Goal: Transaction & Acquisition: Purchase product/service

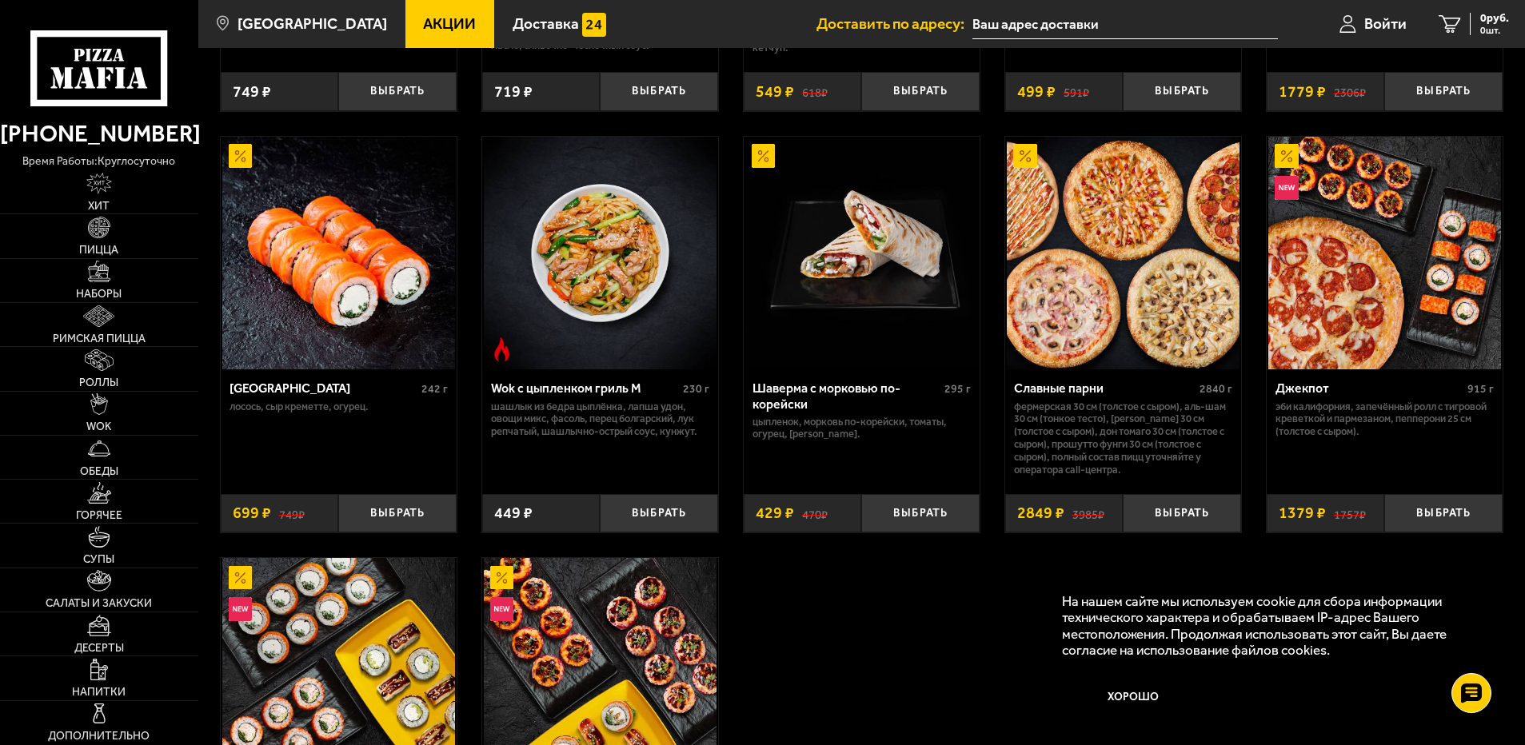
scroll to position [799, 0]
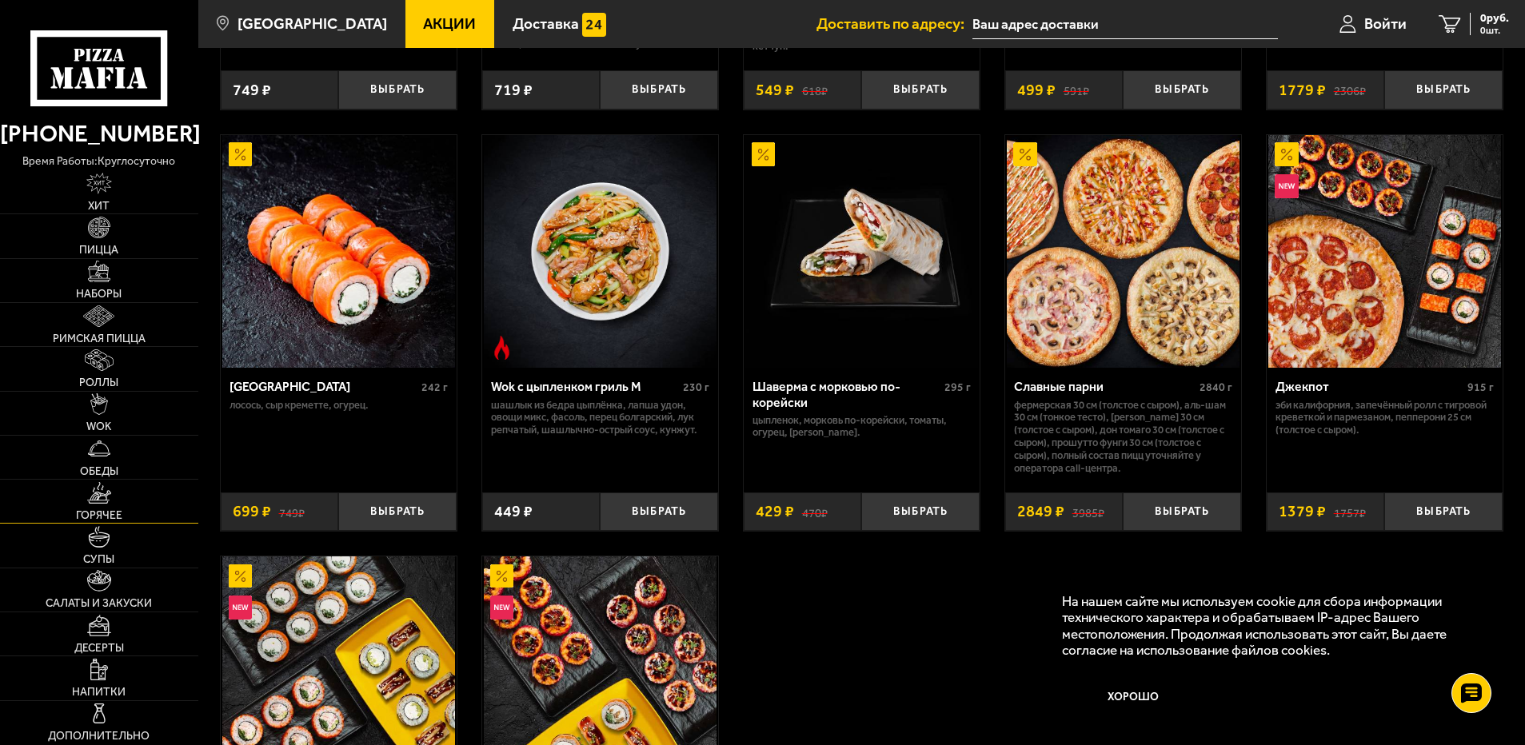
click at [103, 516] on span "Горячее" at bounding box center [99, 515] width 46 height 11
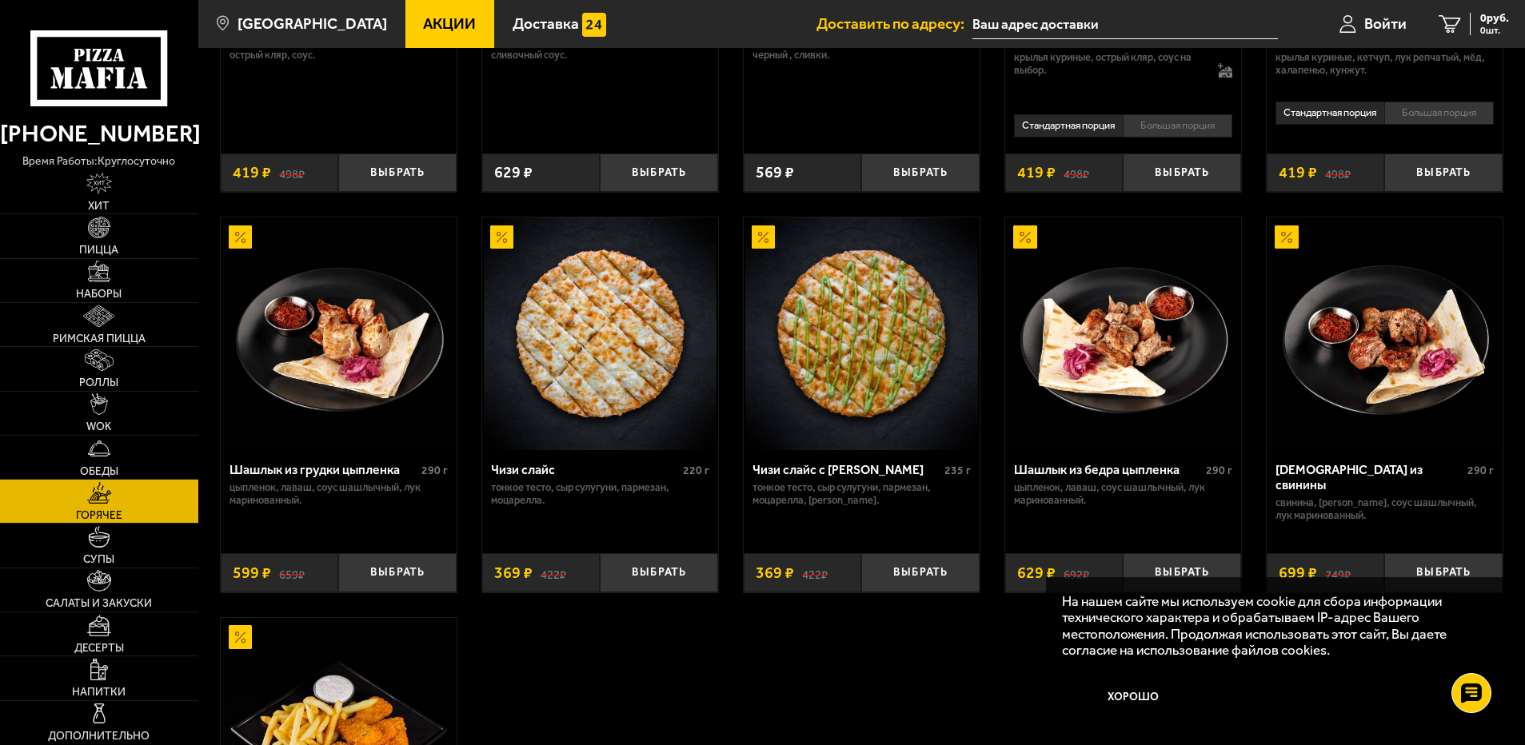
scroll to position [879, 0]
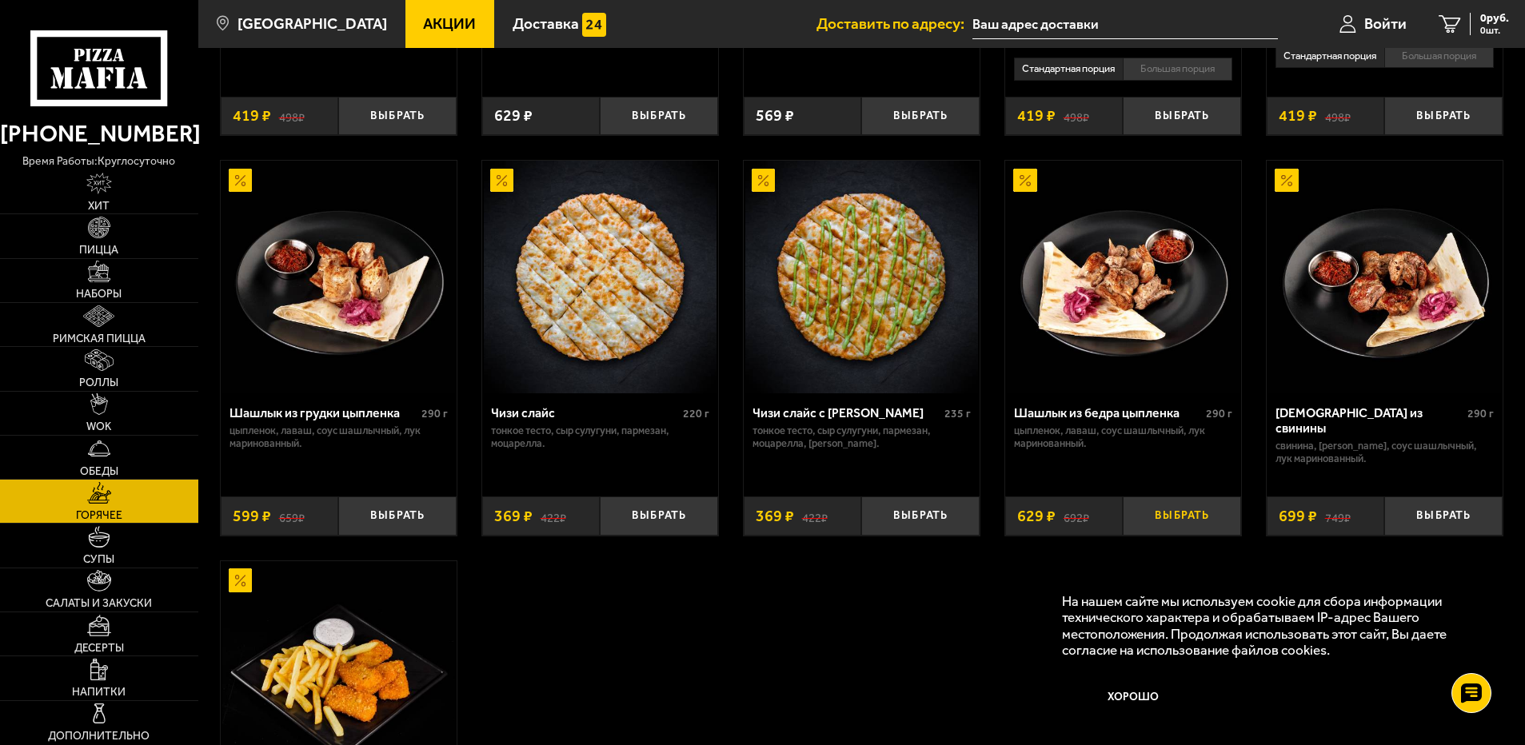
click at [1165, 530] on button "Выбрать" at bounding box center [1181, 515] width 118 height 39
click at [1146, 532] on button "−" at bounding box center [1141, 515] width 39 height 39
click at [1444, 530] on button "Выбрать" at bounding box center [1443, 515] width 118 height 39
click at [1482, 528] on button "+" at bounding box center [1482, 515] width 39 height 39
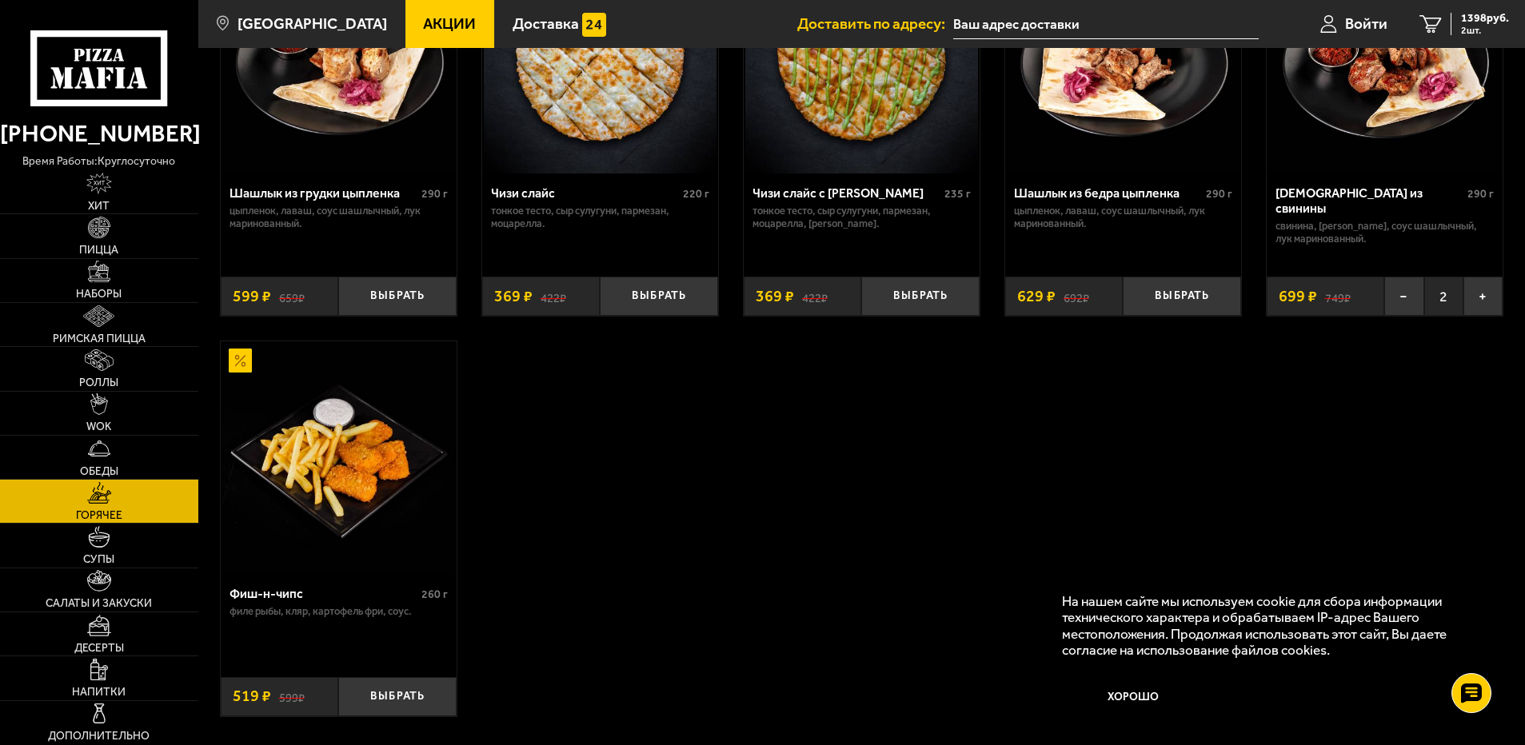
scroll to position [1119, 0]
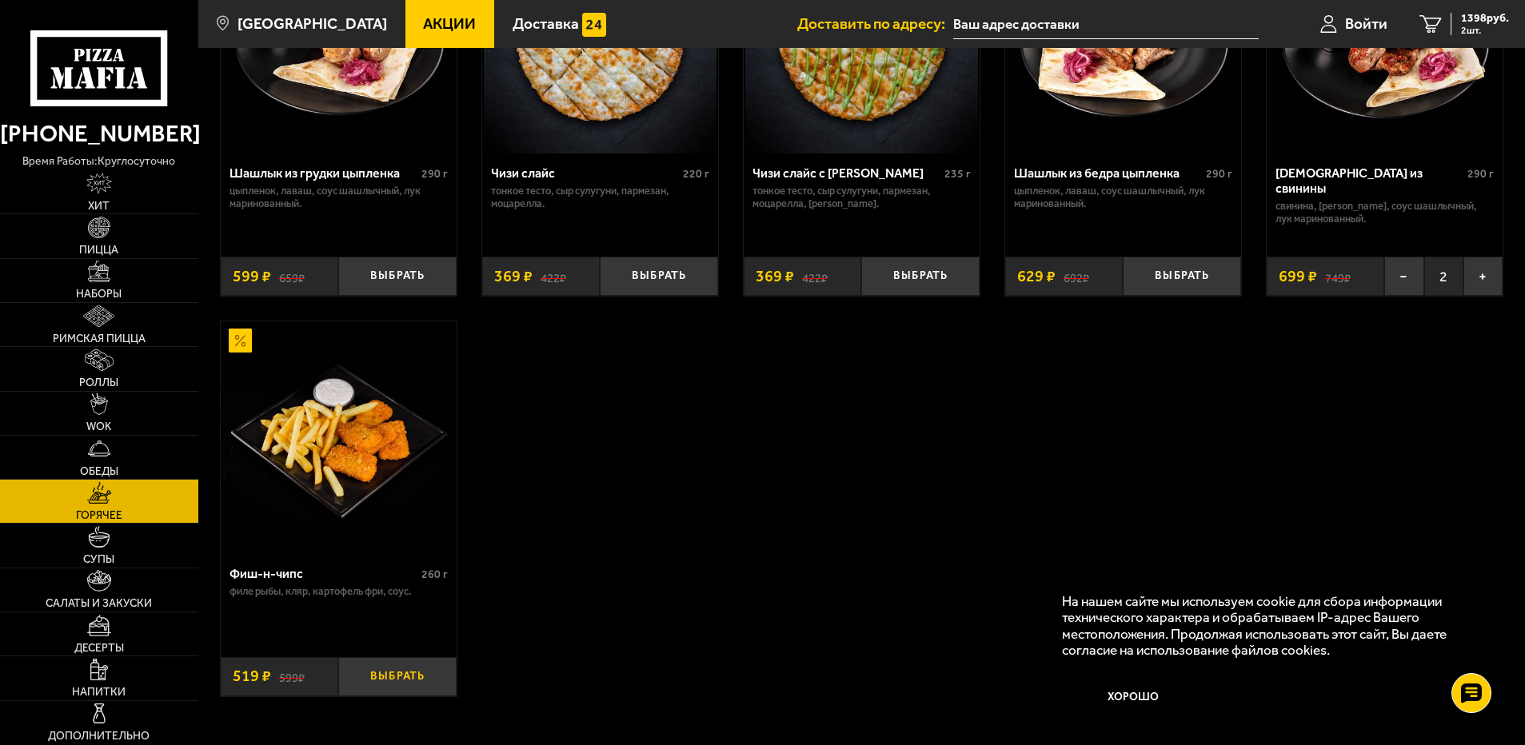
click at [417, 693] on button "Выбрать" at bounding box center [397, 676] width 118 height 39
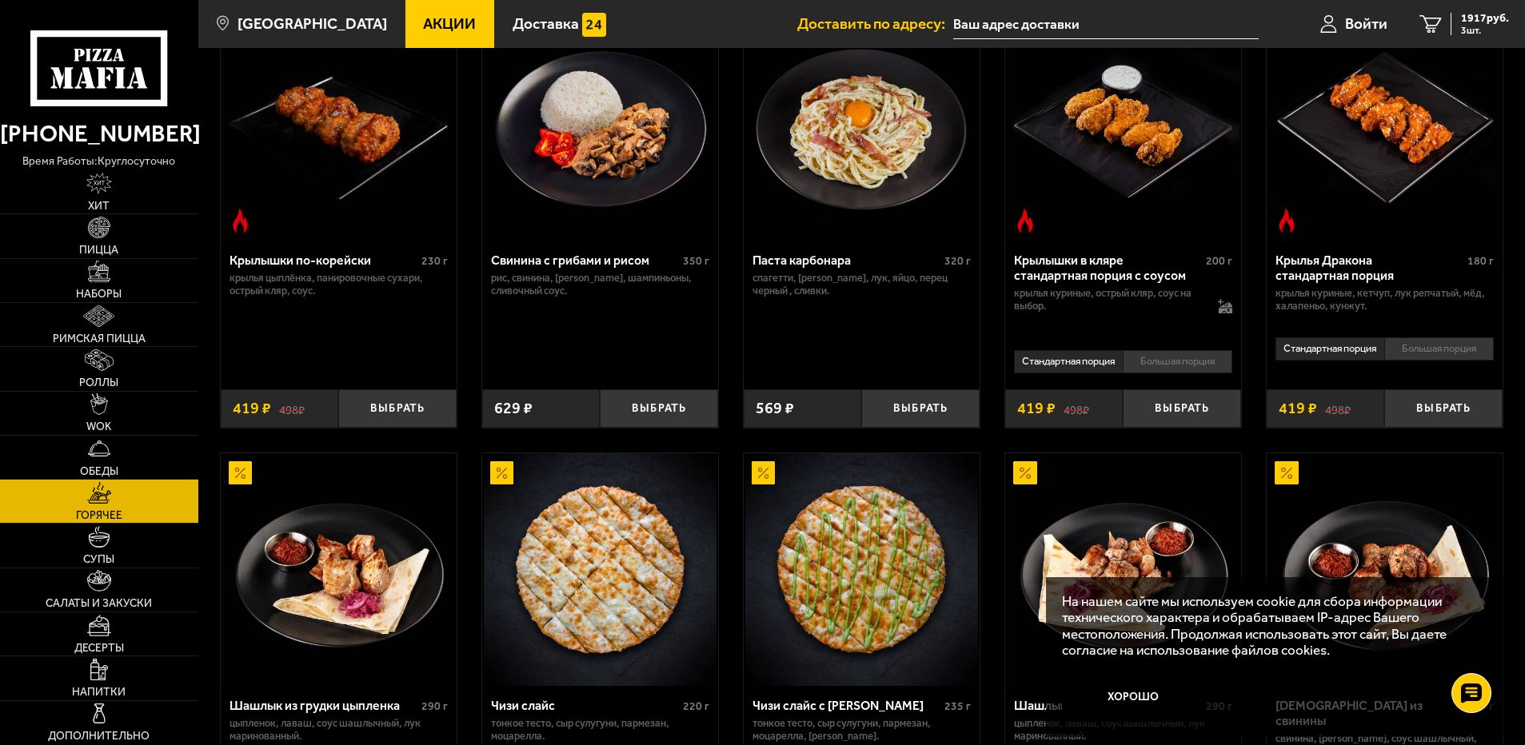
scroll to position [480, 0]
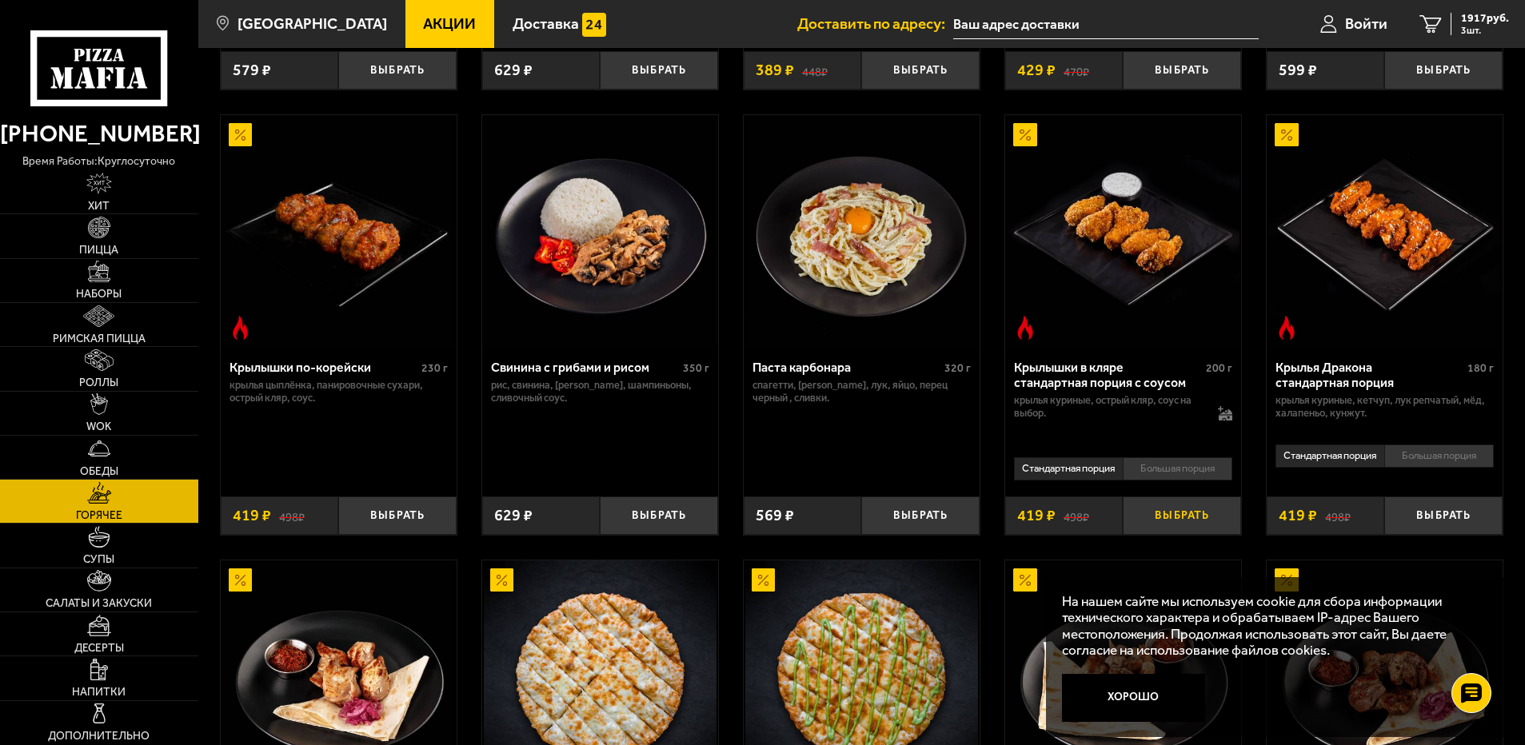
click at [1163, 517] on button "Выбрать" at bounding box center [1181, 515] width 118 height 39
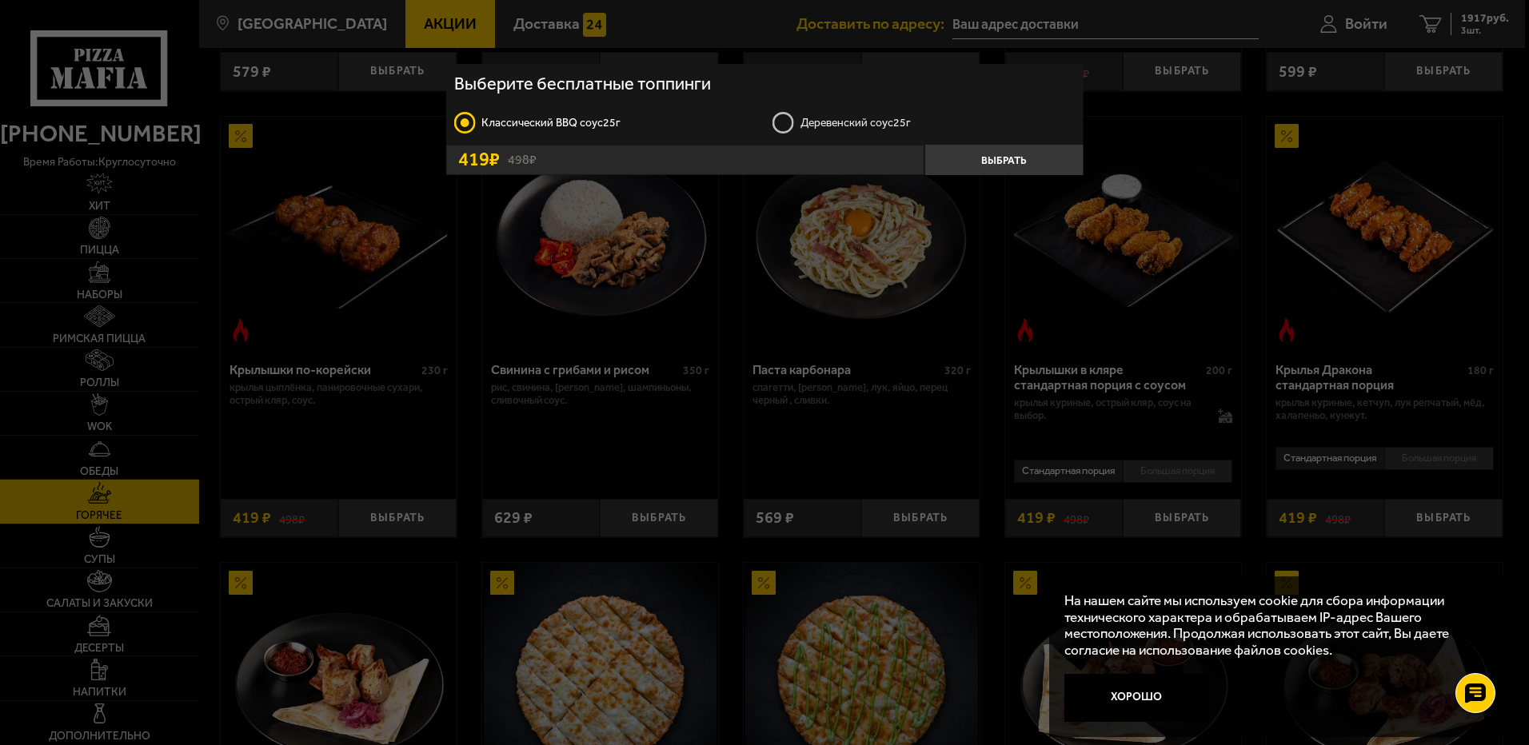
click at [787, 127] on label "Деревенский соус 25г" at bounding box center [923, 123] width 302 height 24
click at [0, 0] on input "Деревенский соус 25г" at bounding box center [0, 0] width 0 height 0
click at [1003, 168] on button "Выбрать" at bounding box center [1002, 160] width 159 height 30
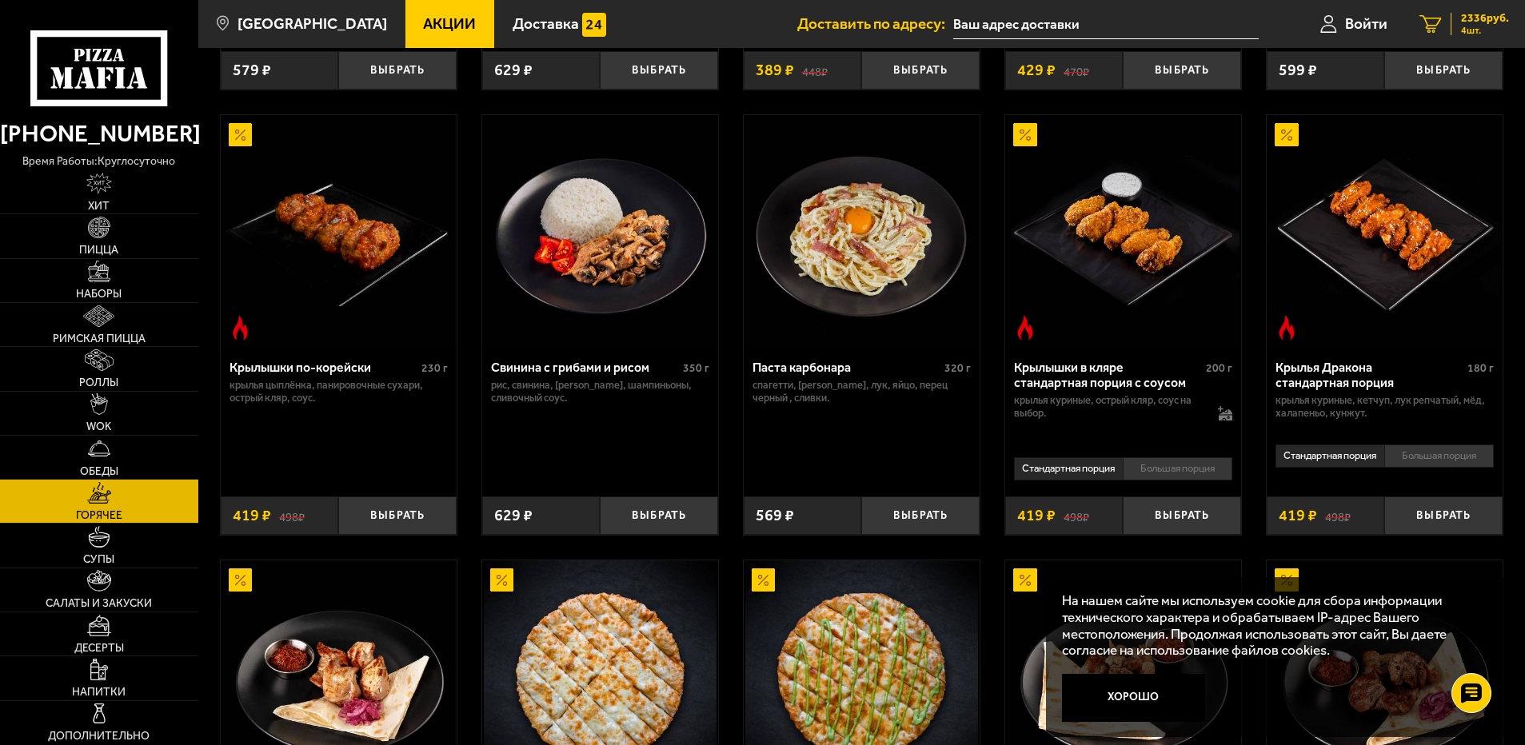
click at [1479, 18] on span "2336 руб." at bounding box center [1485, 18] width 48 height 11
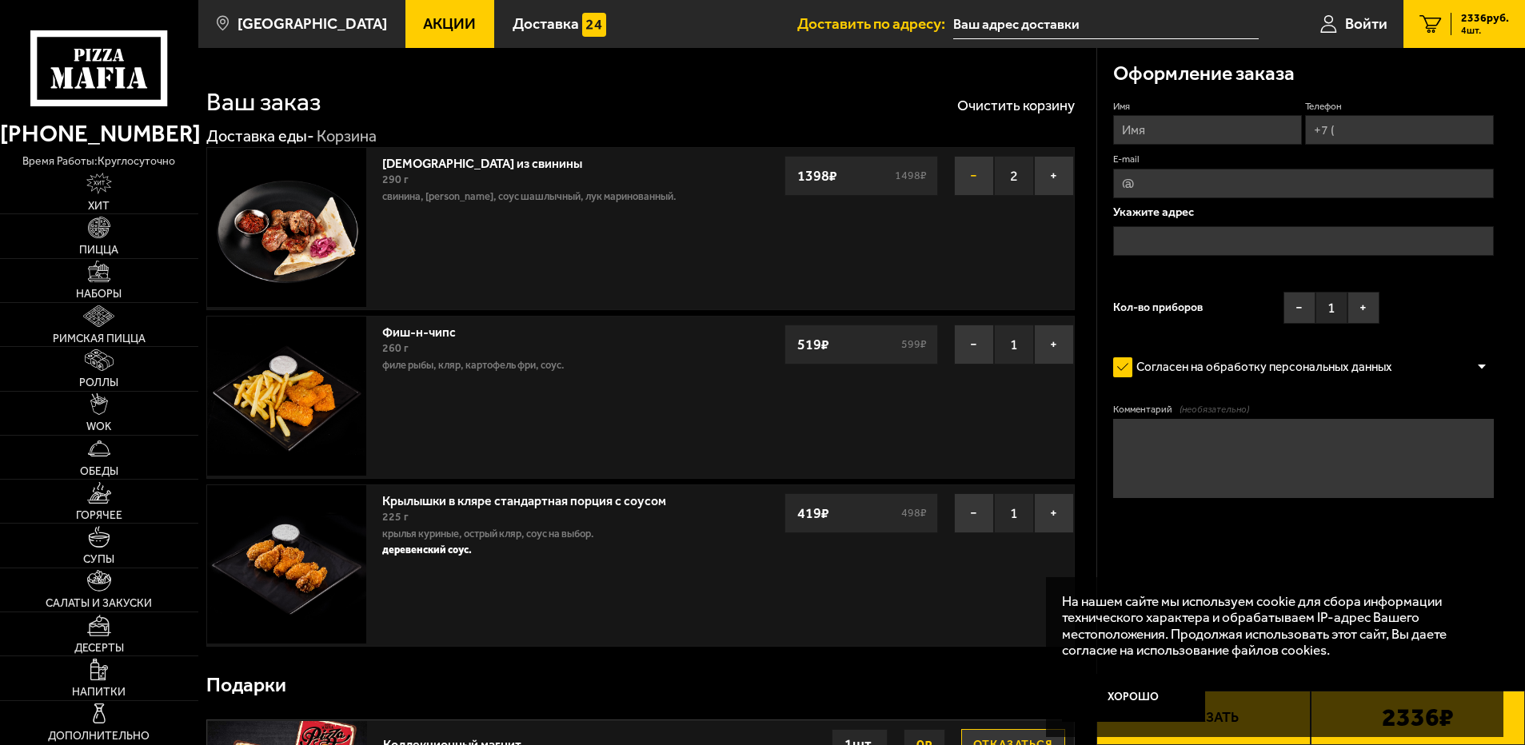
click at [977, 179] on button "−" at bounding box center [974, 176] width 40 height 40
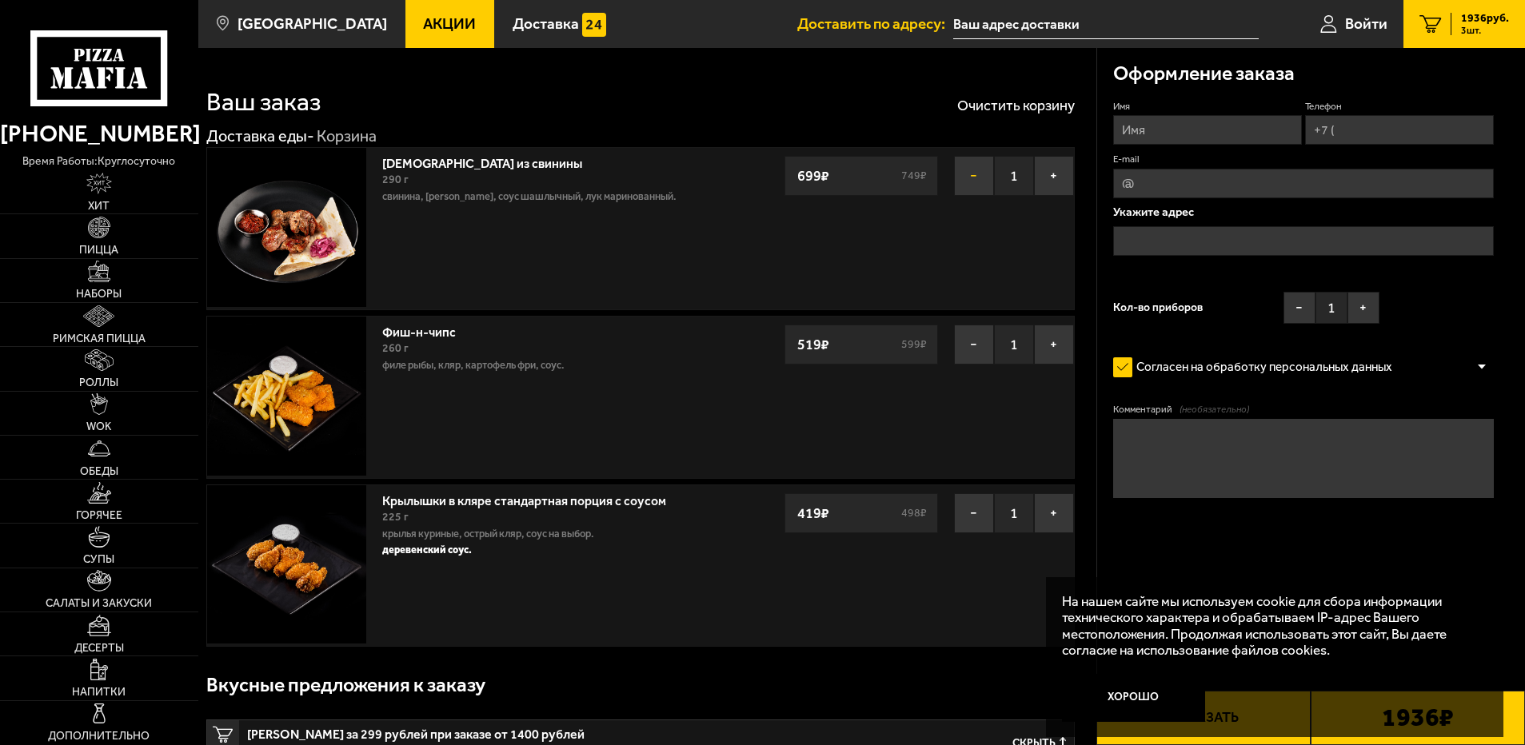
click at [977, 179] on button "−" at bounding box center [974, 176] width 40 height 40
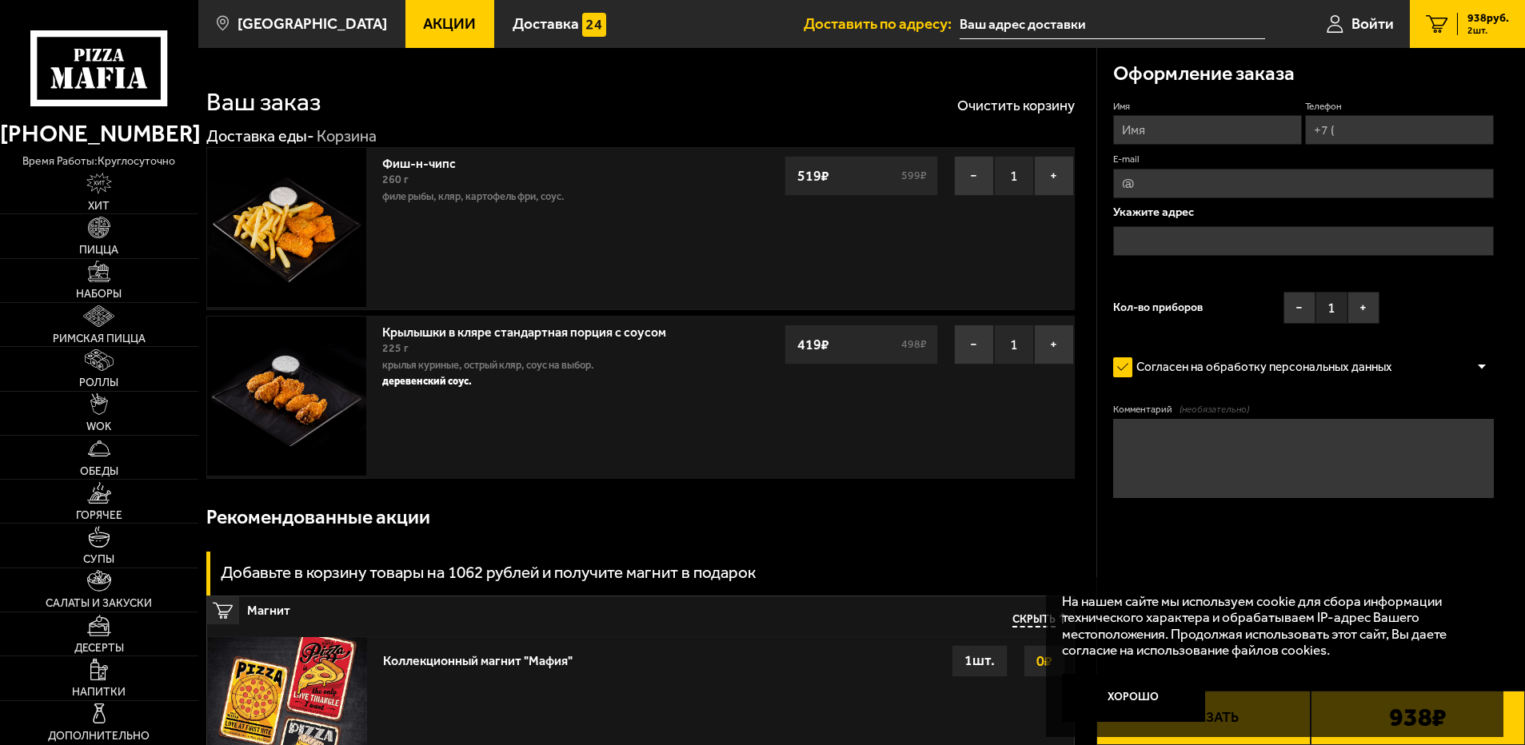
click at [977, 179] on button "−" at bounding box center [974, 176] width 40 height 40
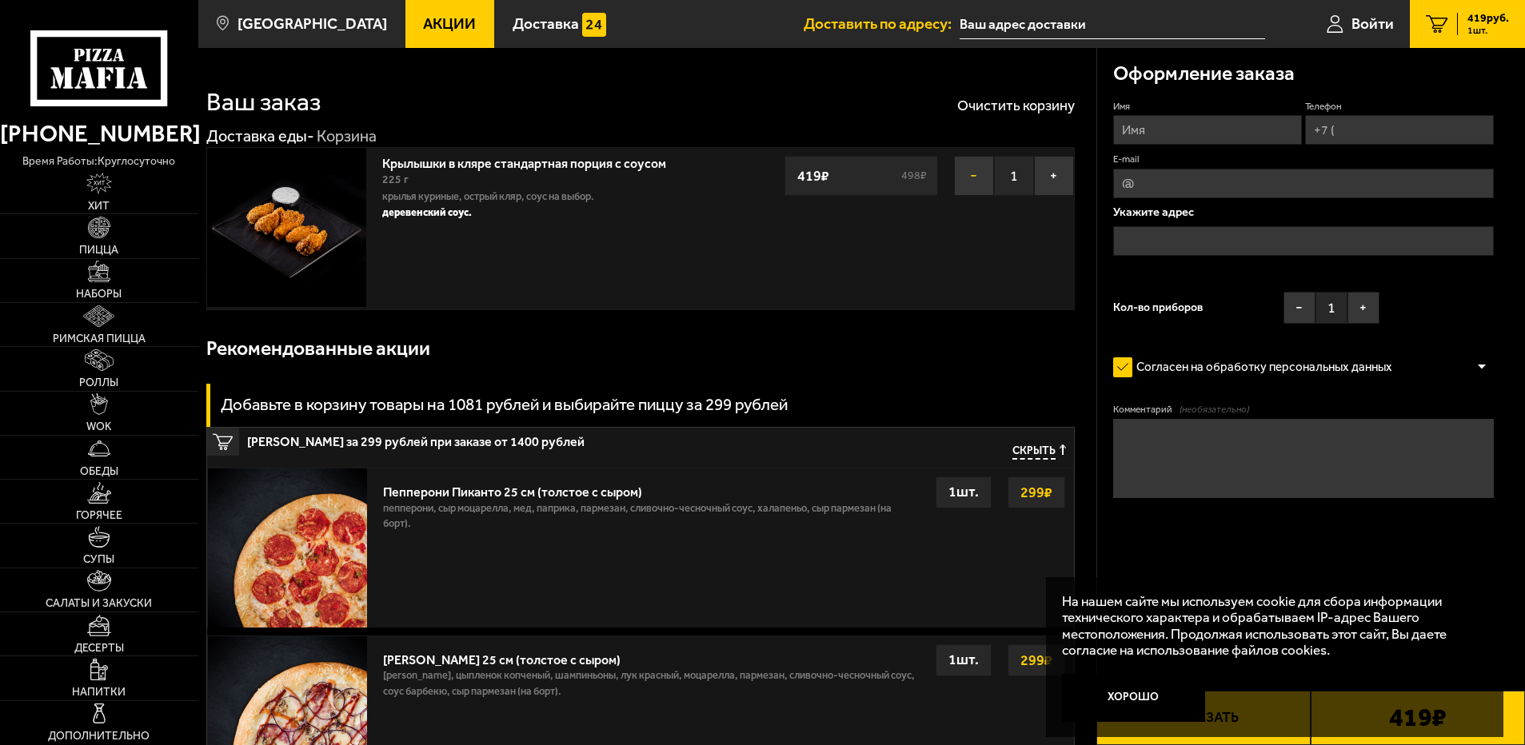
click at [976, 175] on button "−" at bounding box center [974, 176] width 40 height 40
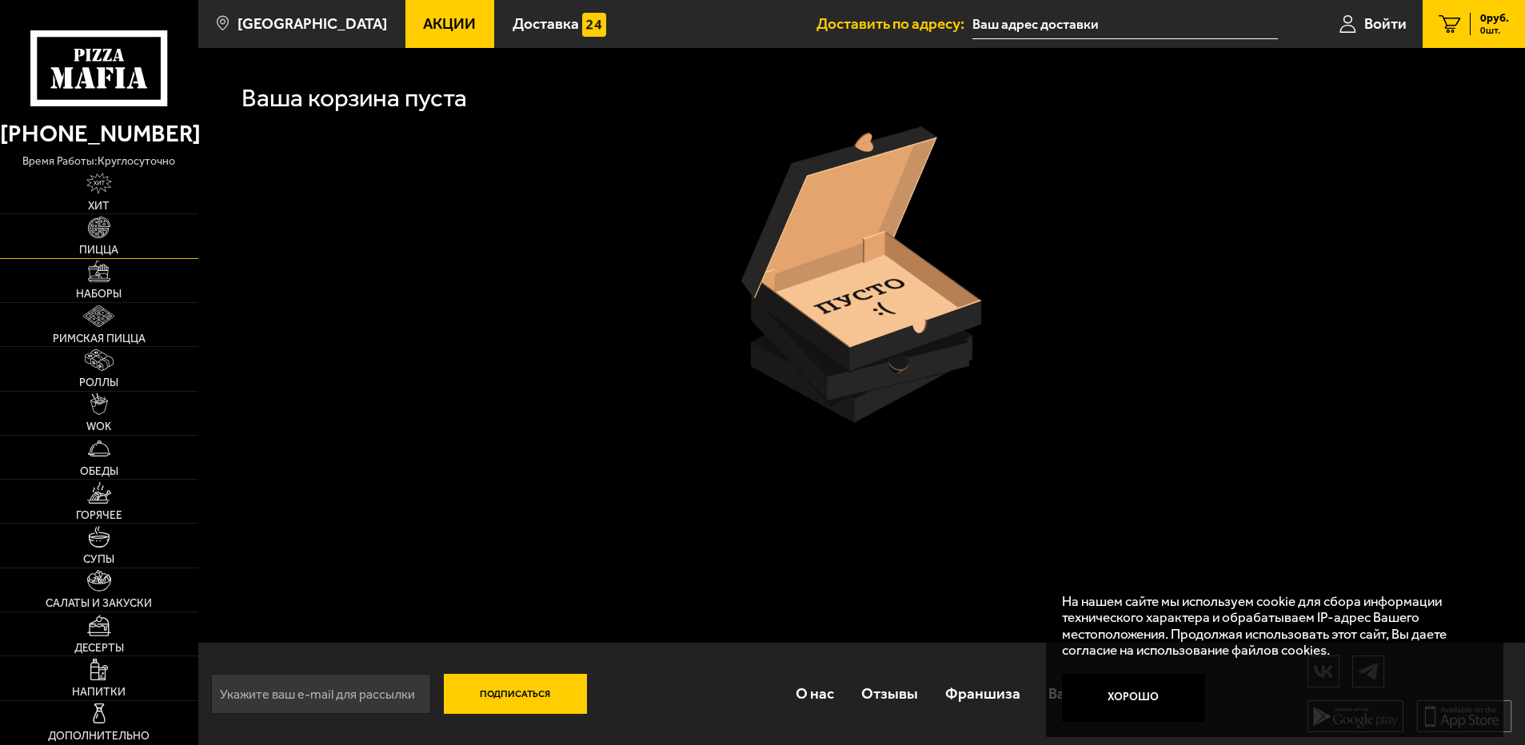
click at [94, 248] on span "Пицца" at bounding box center [98, 250] width 39 height 11
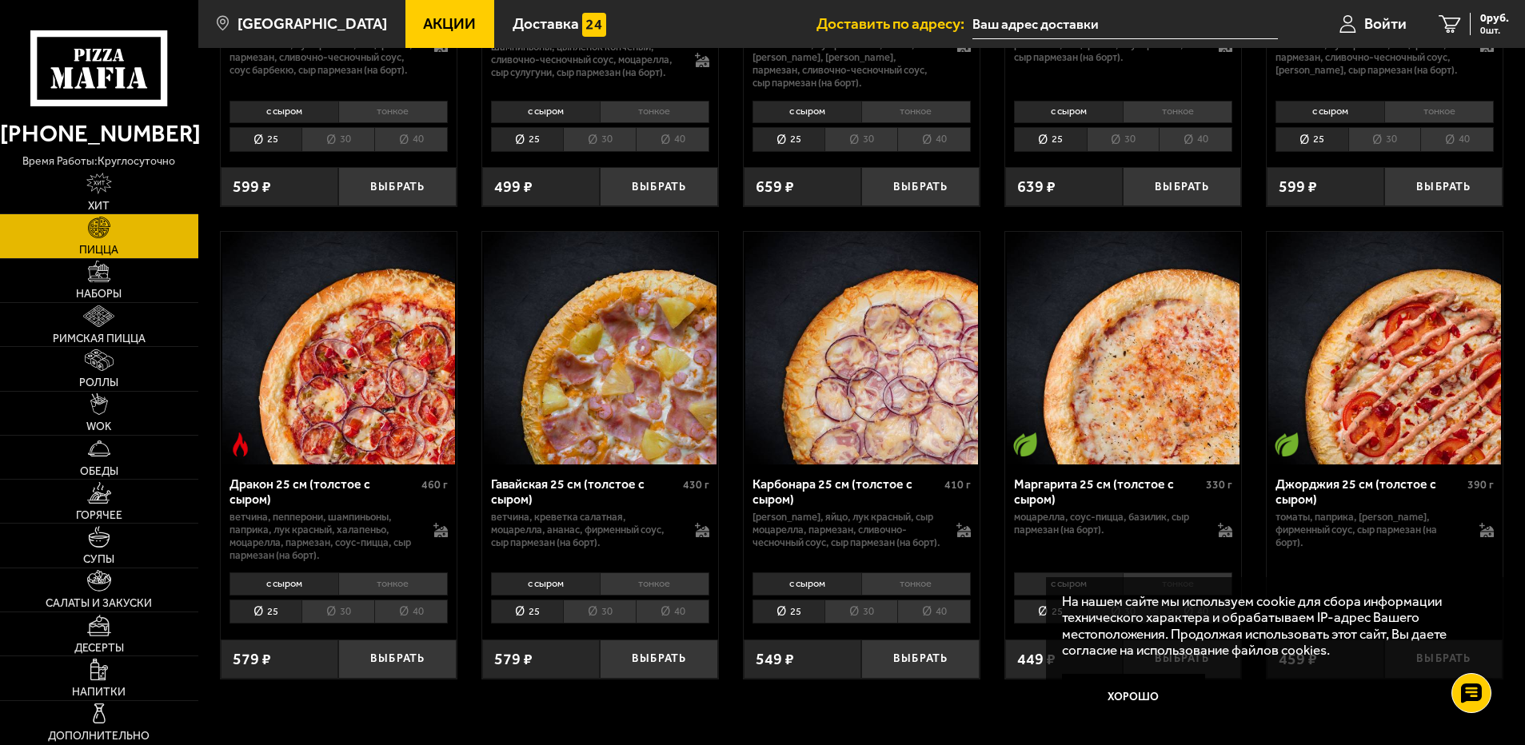
scroll to position [2798, 0]
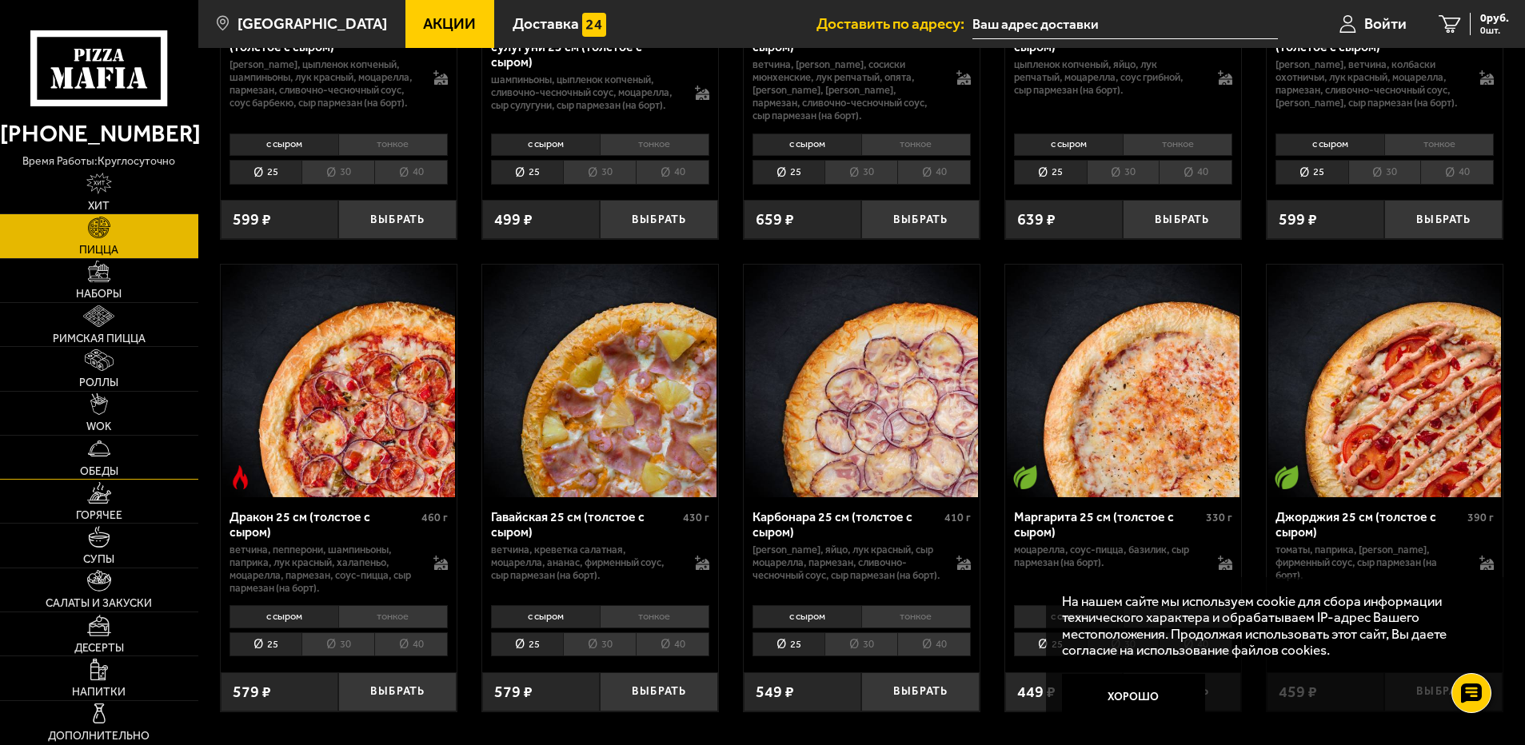
click at [103, 473] on span "Обеды" at bounding box center [99, 471] width 38 height 11
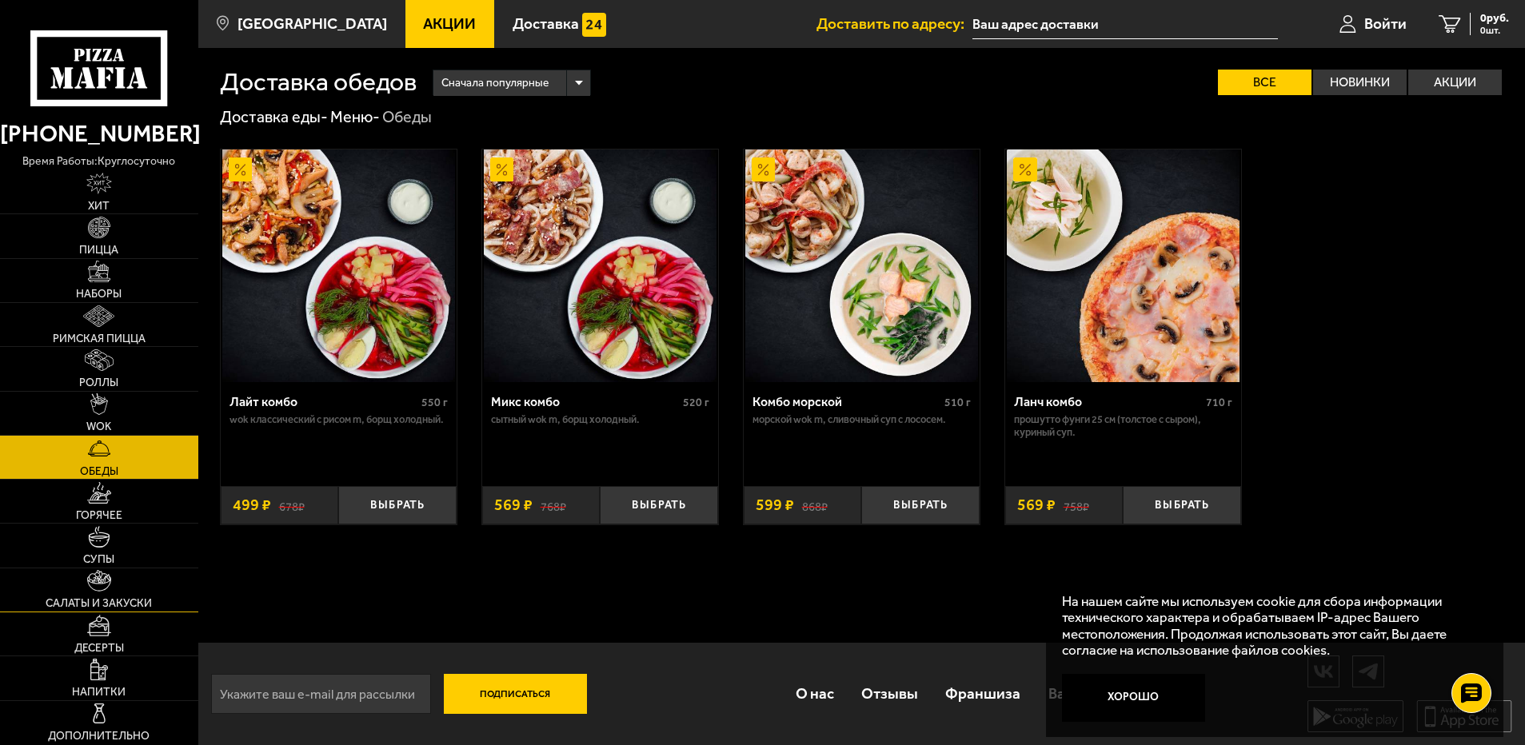
click at [118, 598] on span "Салаты и закуски" at bounding box center [99, 603] width 106 height 11
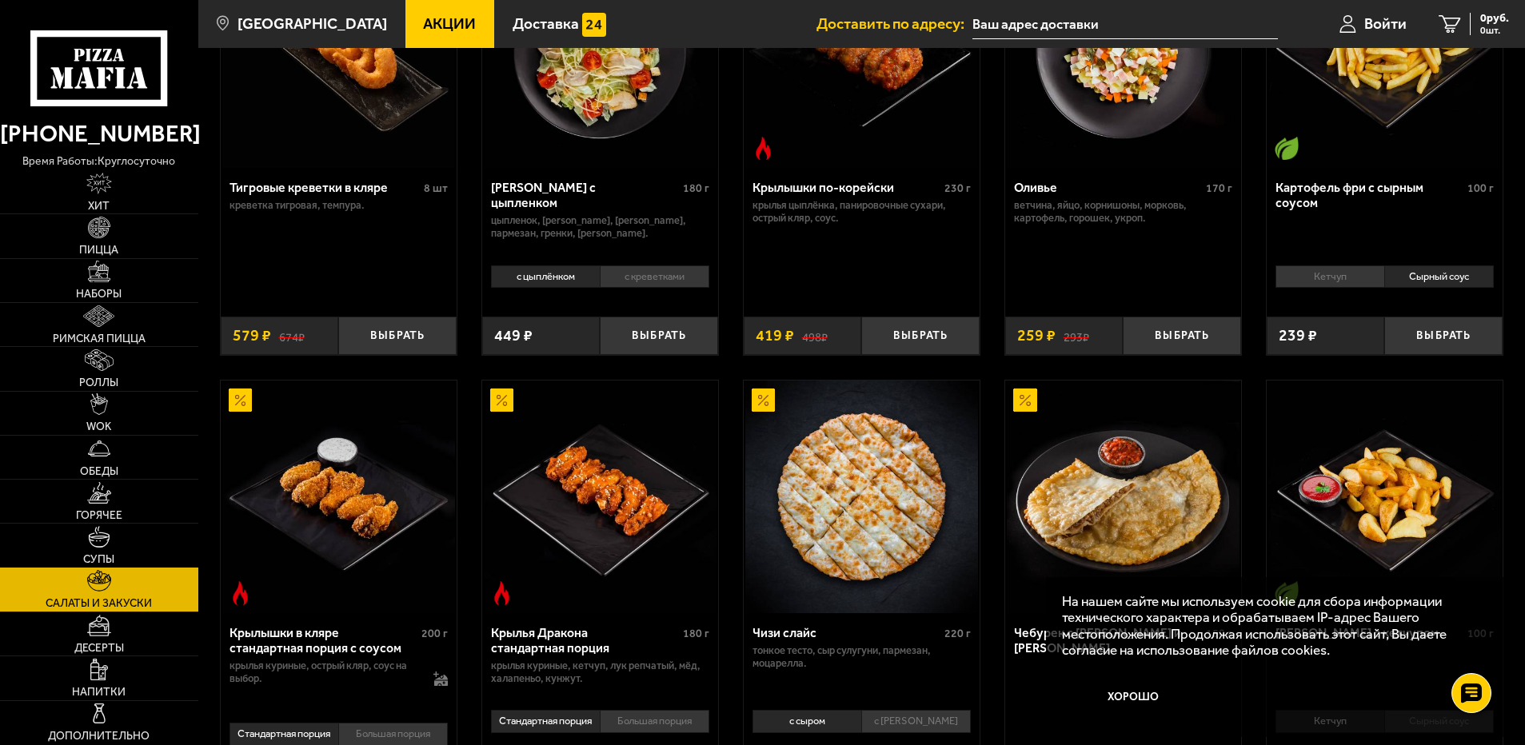
scroll to position [247, 0]
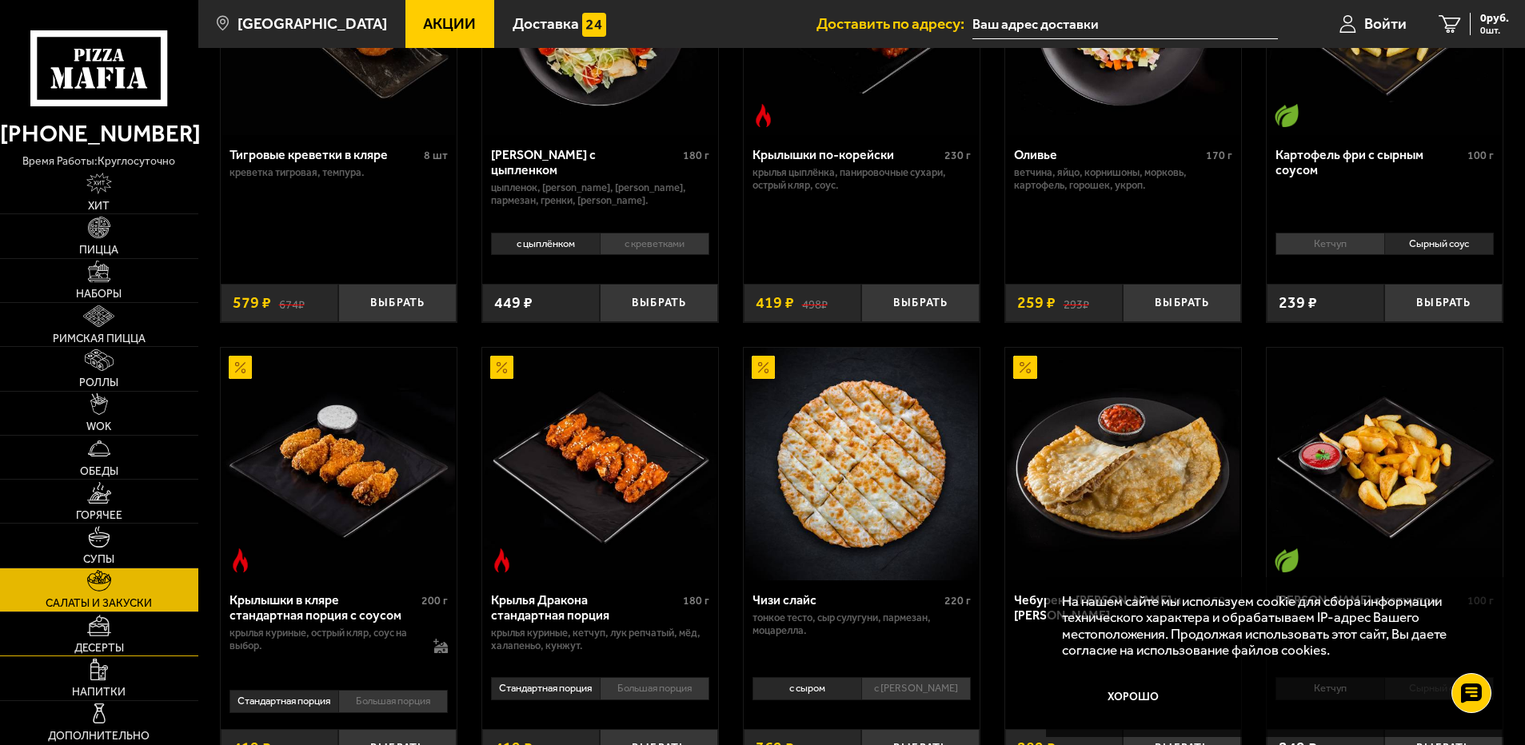
click at [97, 639] on link "Десерты" at bounding box center [99, 633] width 198 height 43
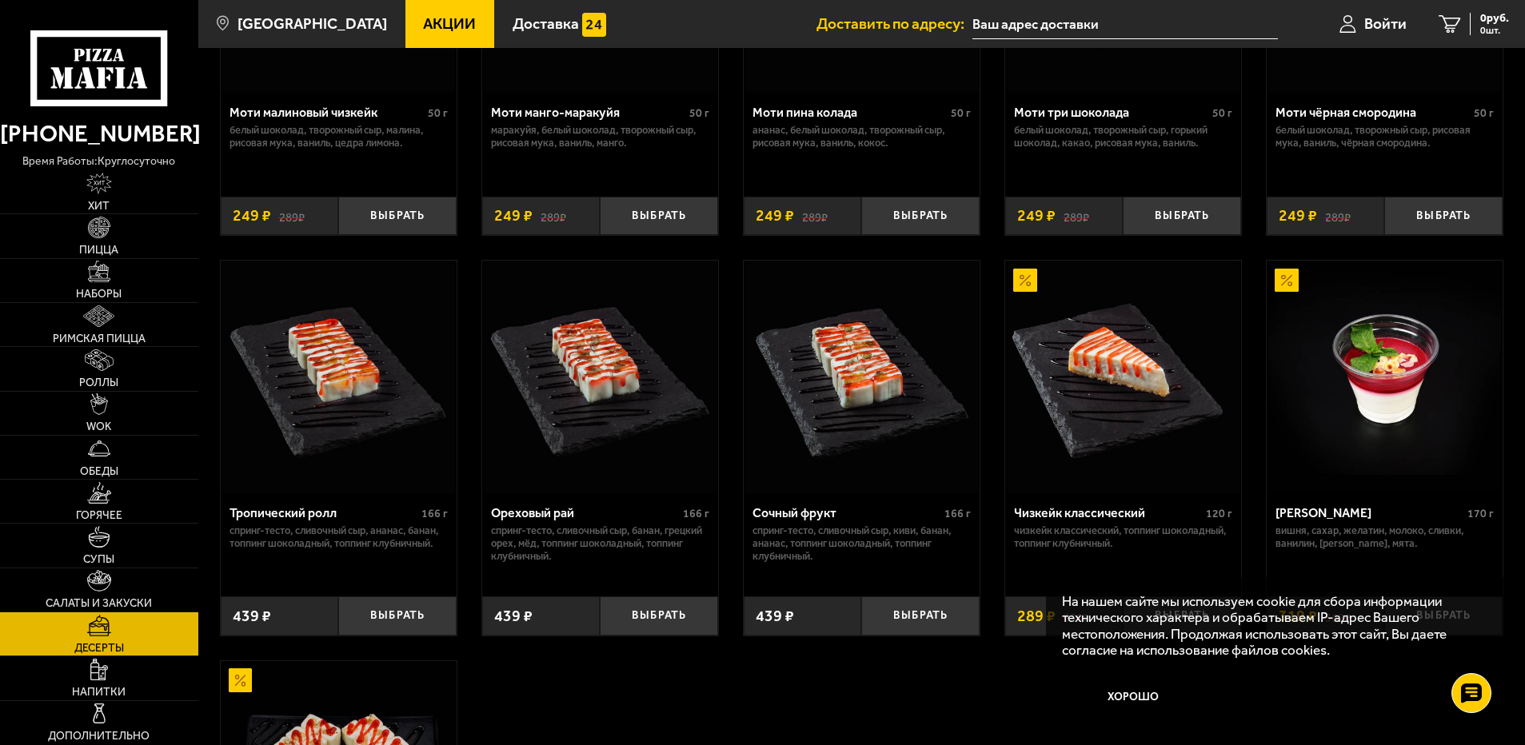
scroll to position [320, 0]
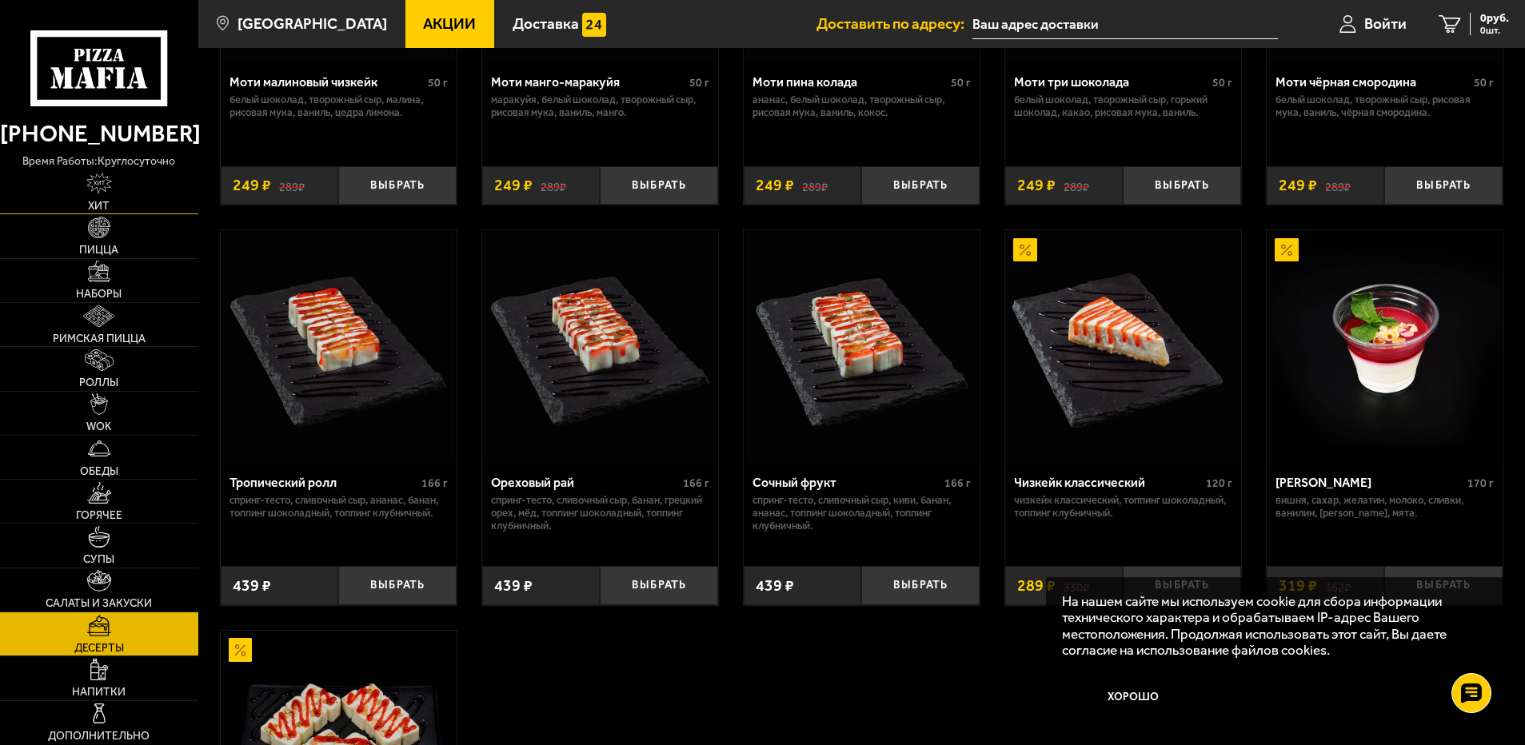
click at [108, 198] on link "Хит" at bounding box center [99, 191] width 198 height 43
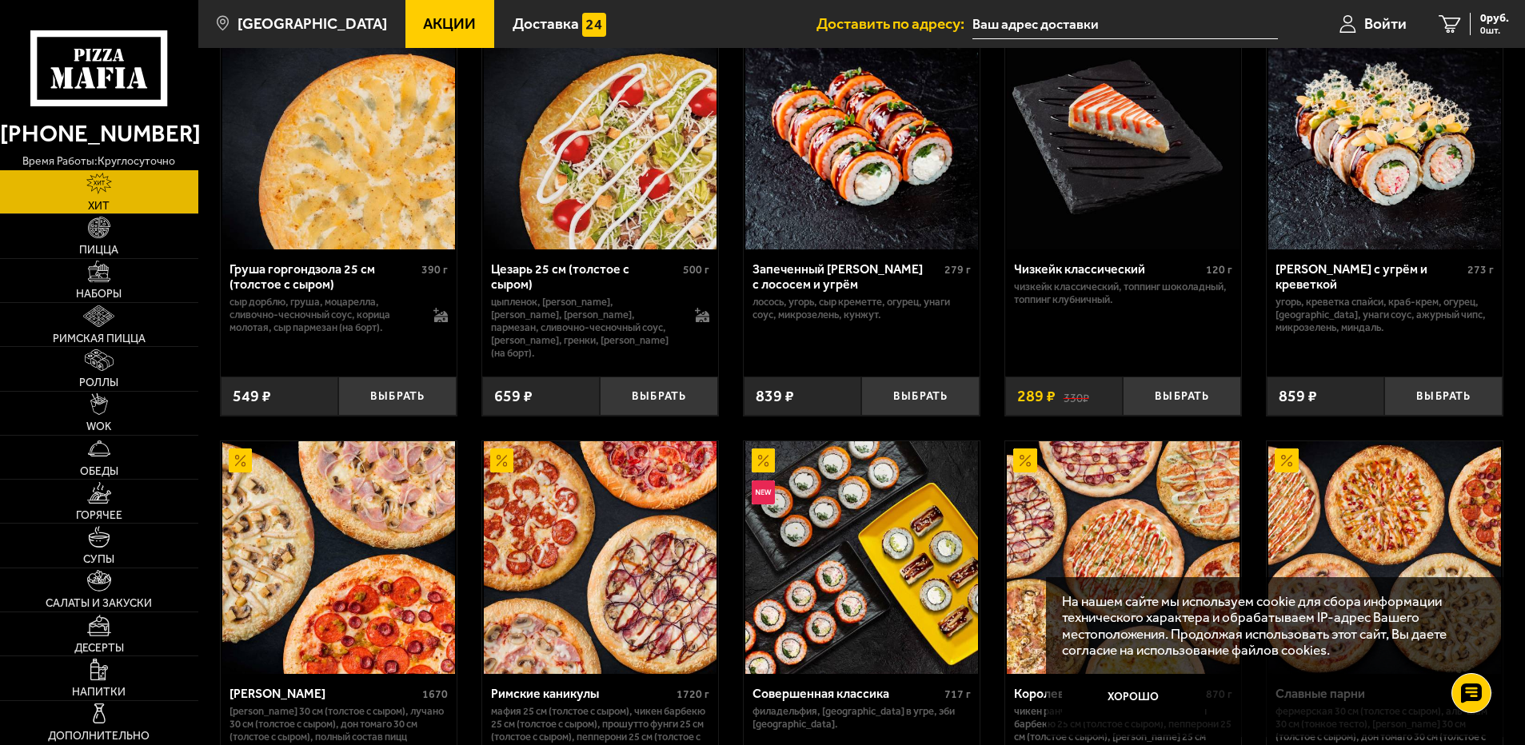
scroll to position [799, 0]
